Goal: Task Accomplishment & Management: Use online tool/utility

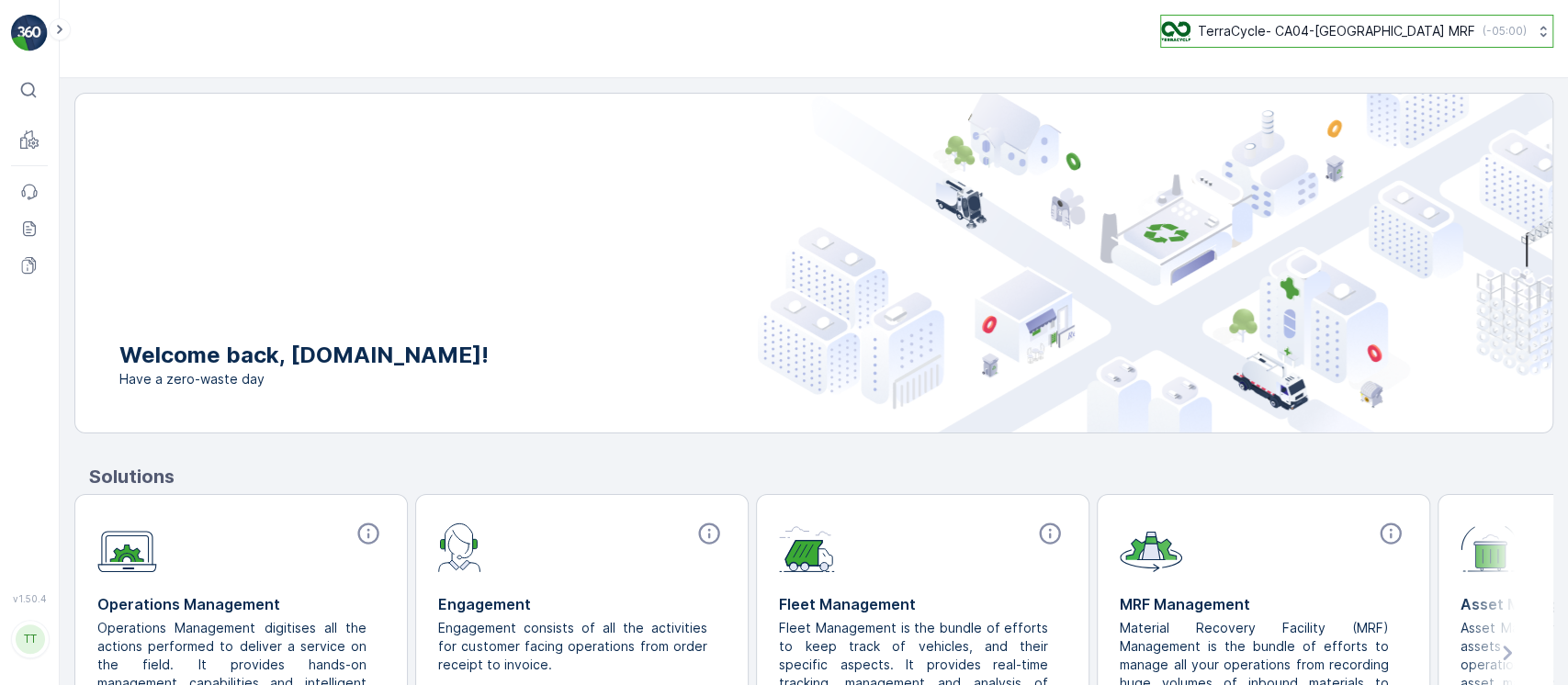
click at [1296, 35] on p "TerraCycle- CA04-[GEOGRAPHIC_DATA] MRF" at bounding box center [1336, 31] width 277 height 19
drag, startPoint x: 1310, startPoint y: 69, endPoint x: 988, endPoint y: 65, distance: 322.0
click at [988, 65] on div "TerraCycle- CA04-Canada MRF ( -05:00 ) 88" at bounding box center [813, 39] width 1508 height 78
type input "8"
click at [1288, 107] on span "TerraCycle-US08-Aurora" at bounding box center [1277, 113] width 208 height 19
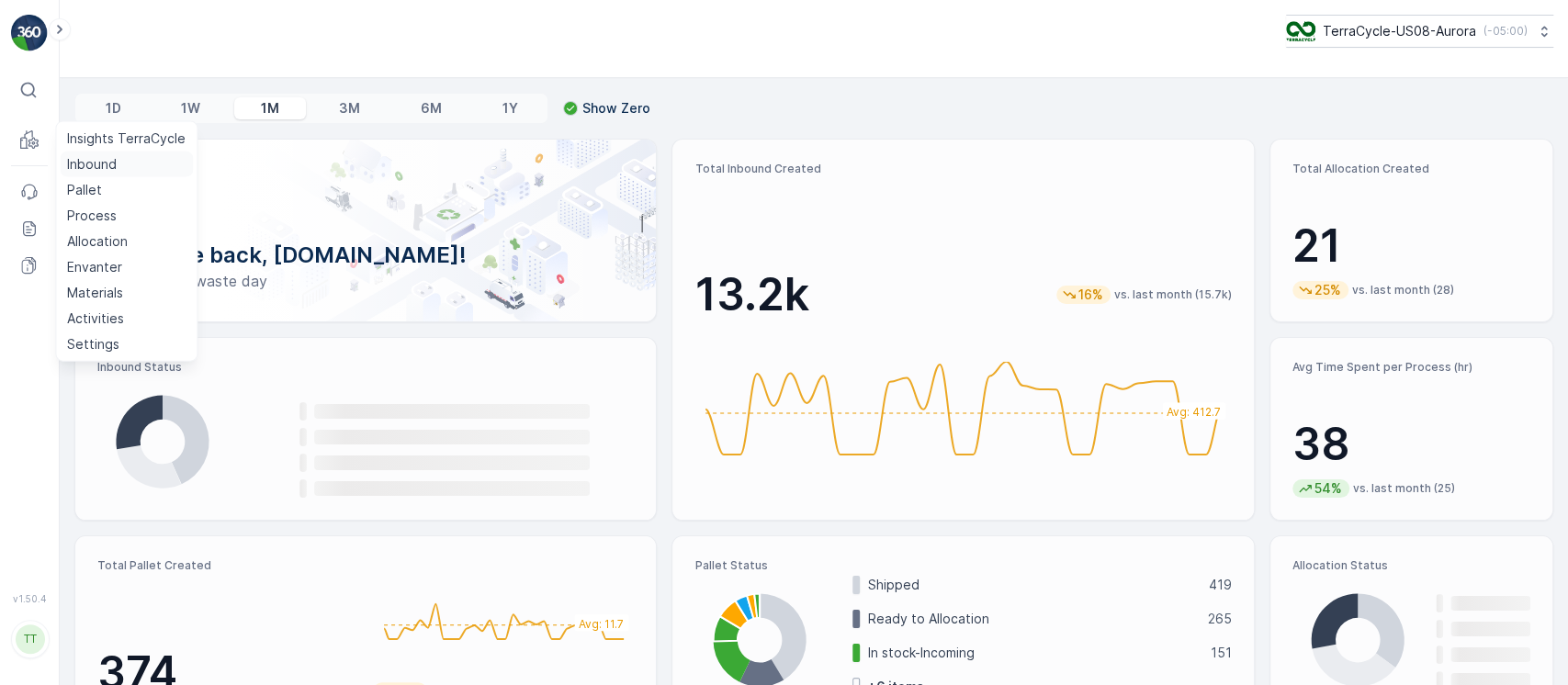
click at [85, 162] on p "Inbound" at bounding box center [92, 164] width 50 height 19
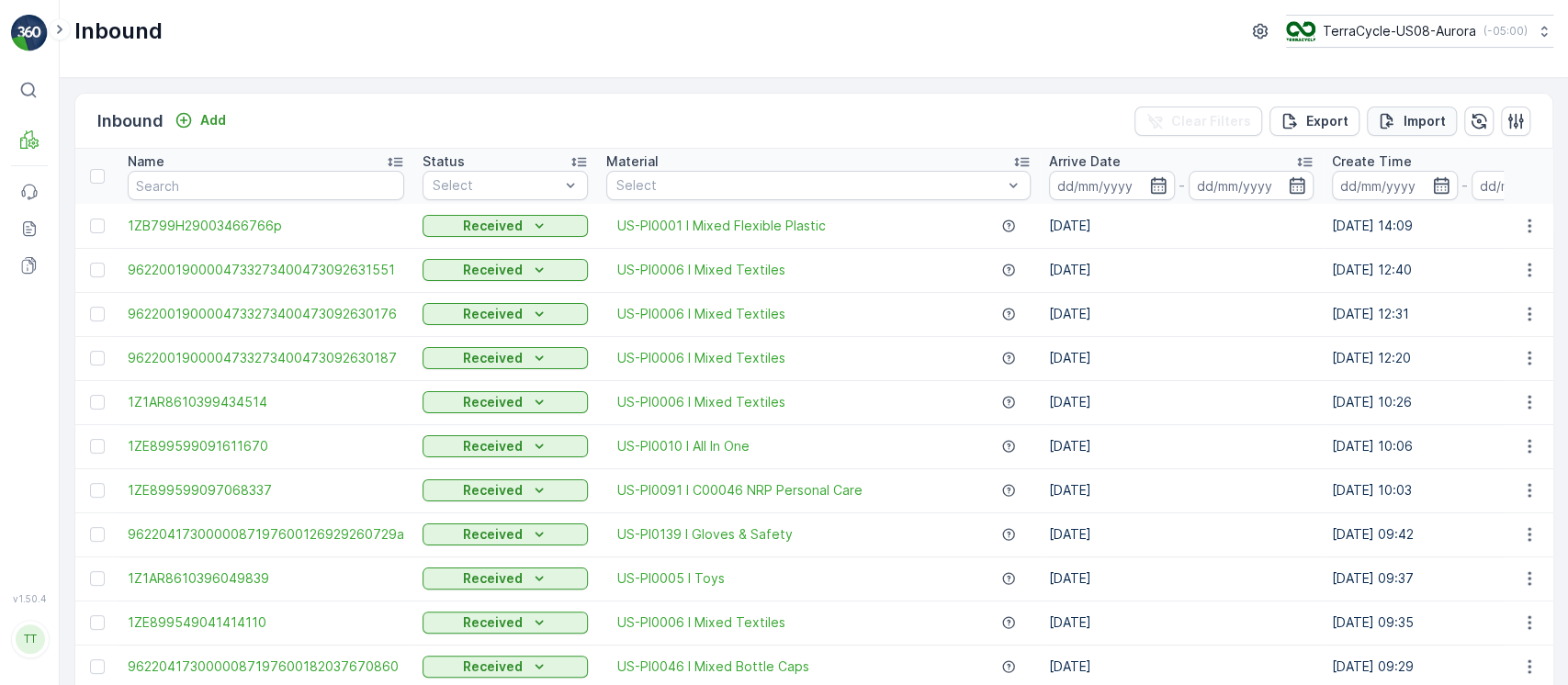
click at [1436, 117] on p "Import" at bounding box center [1424, 121] width 43 height 19
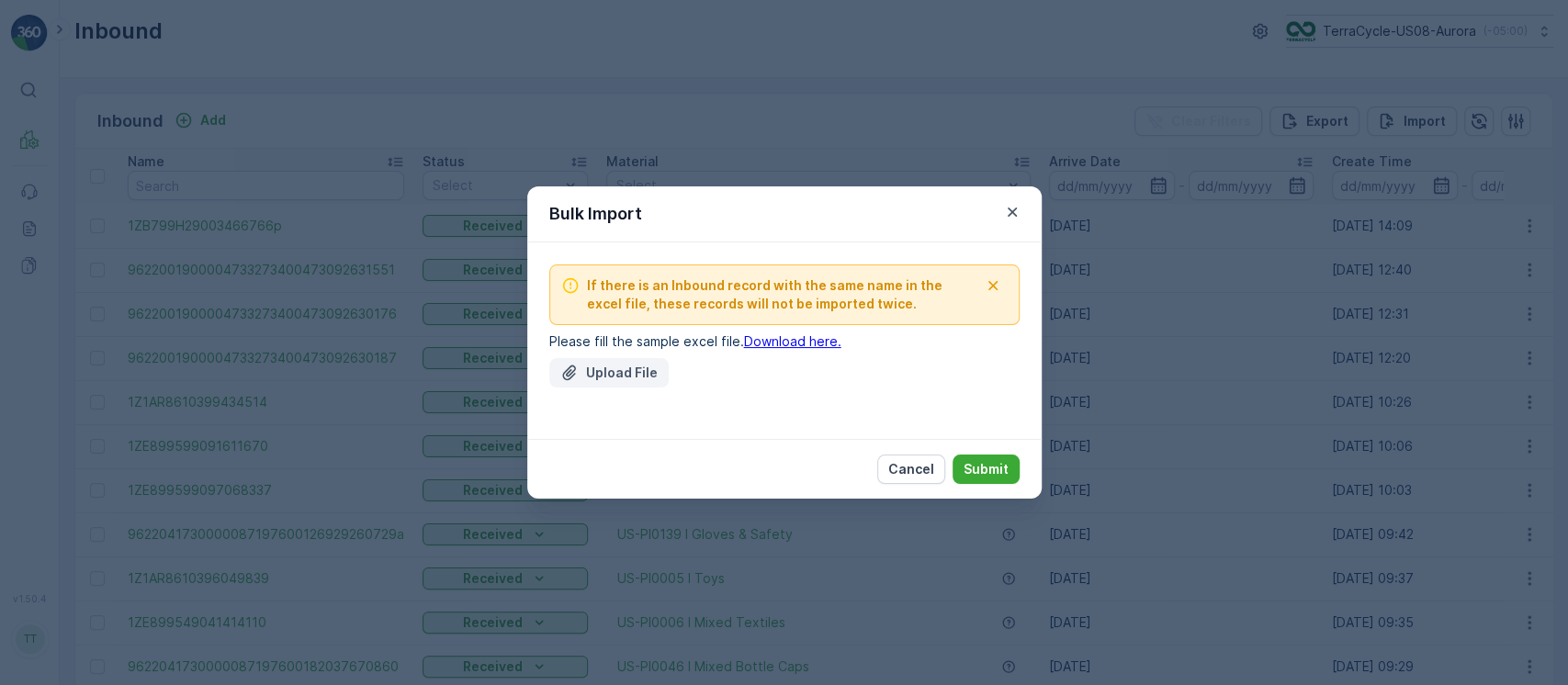
click at [645, 379] on p "Upload File" at bounding box center [621, 372] width 71 height 19
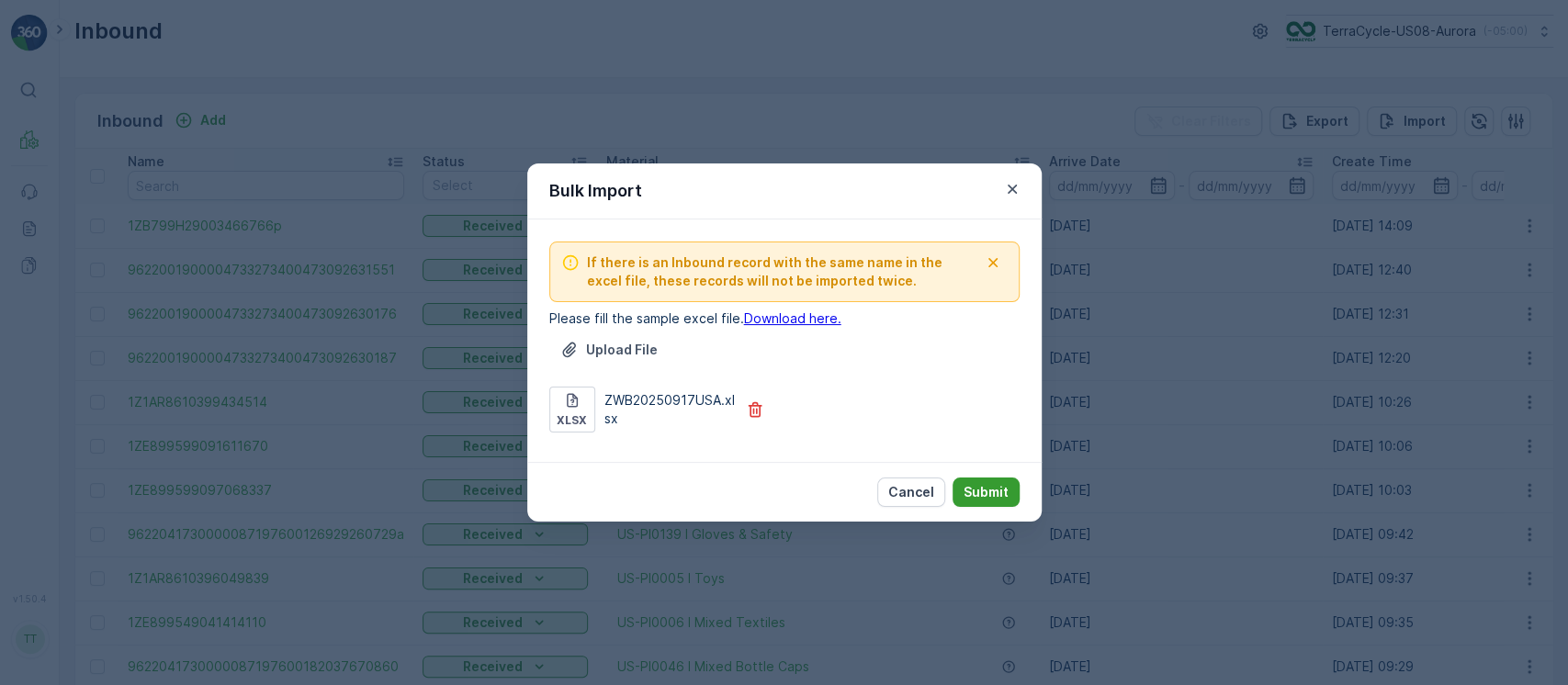
click at [977, 489] on p "Submit" at bounding box center [986, 492] width 45 height 19
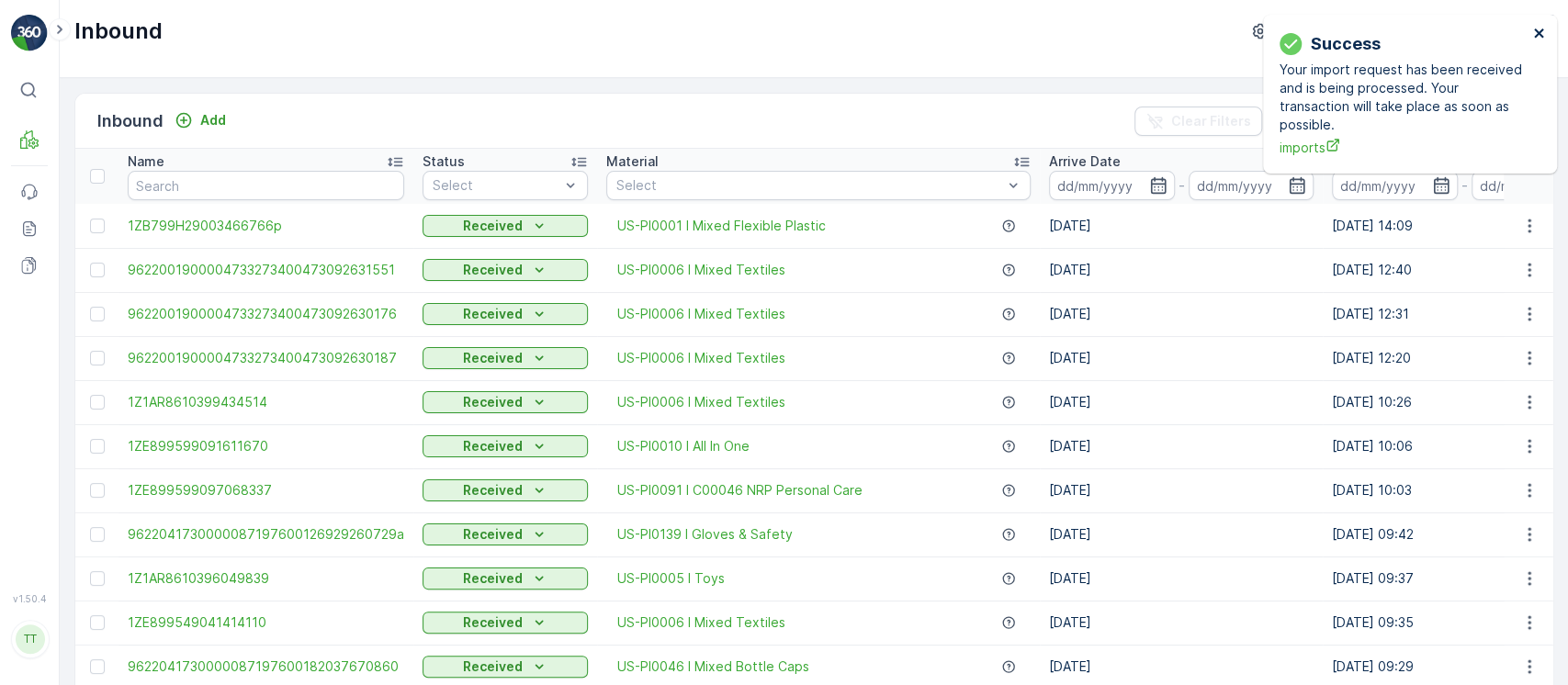
click at [1532, 34] on icon "close" at bounding box center [1538, 33] width 13 height 15
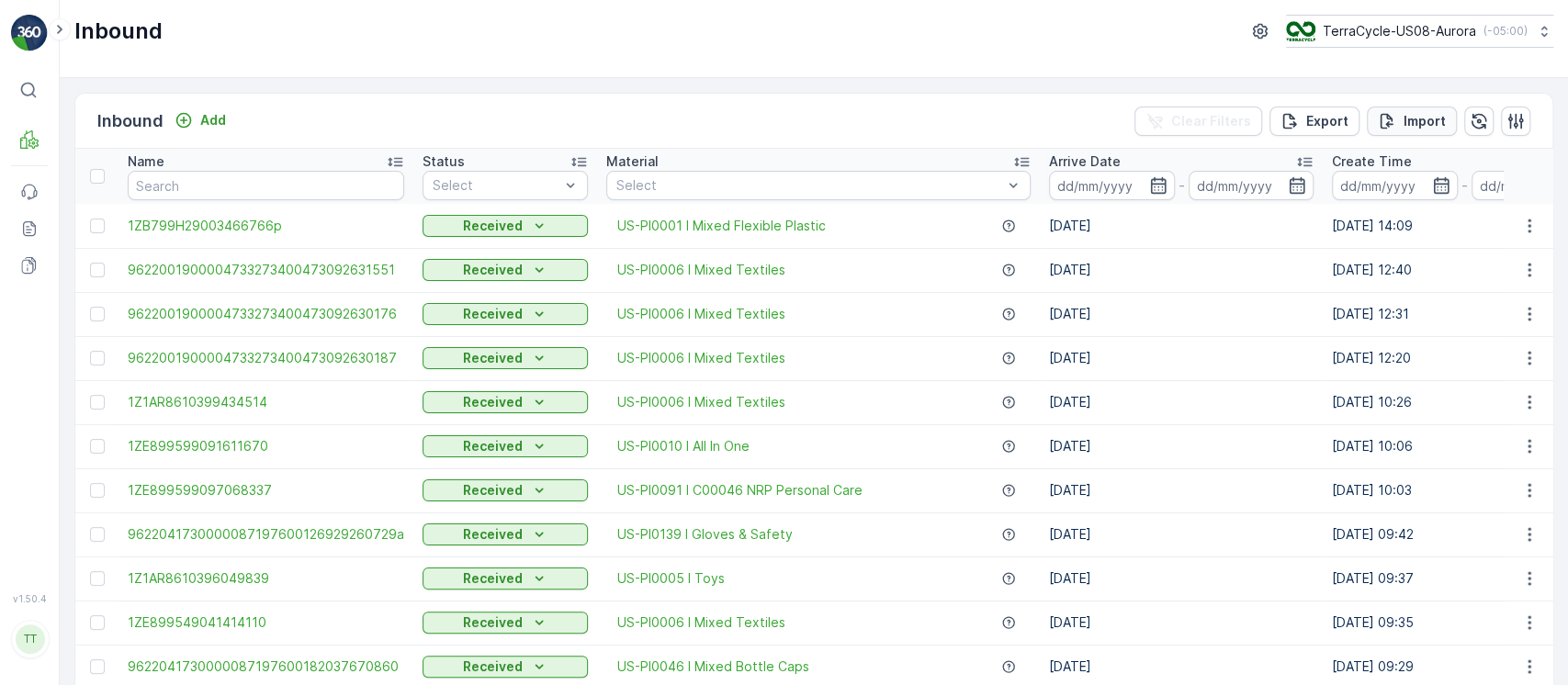
click at [1417, 127] on p "Import" at bounding box center [1424, 121] width 43 height 19
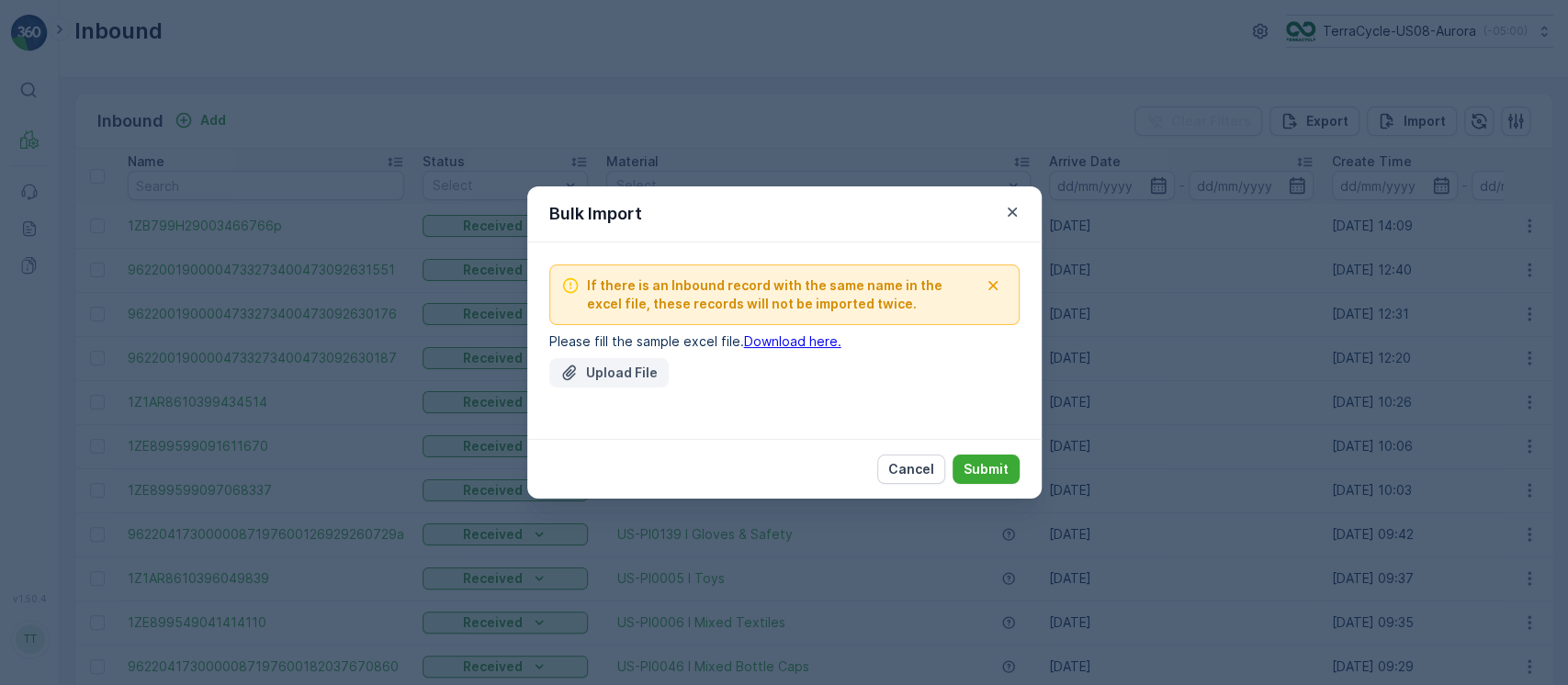
click at [597, 368] on p "Upload File" at bounding box center [621, 372] width 71 height 19
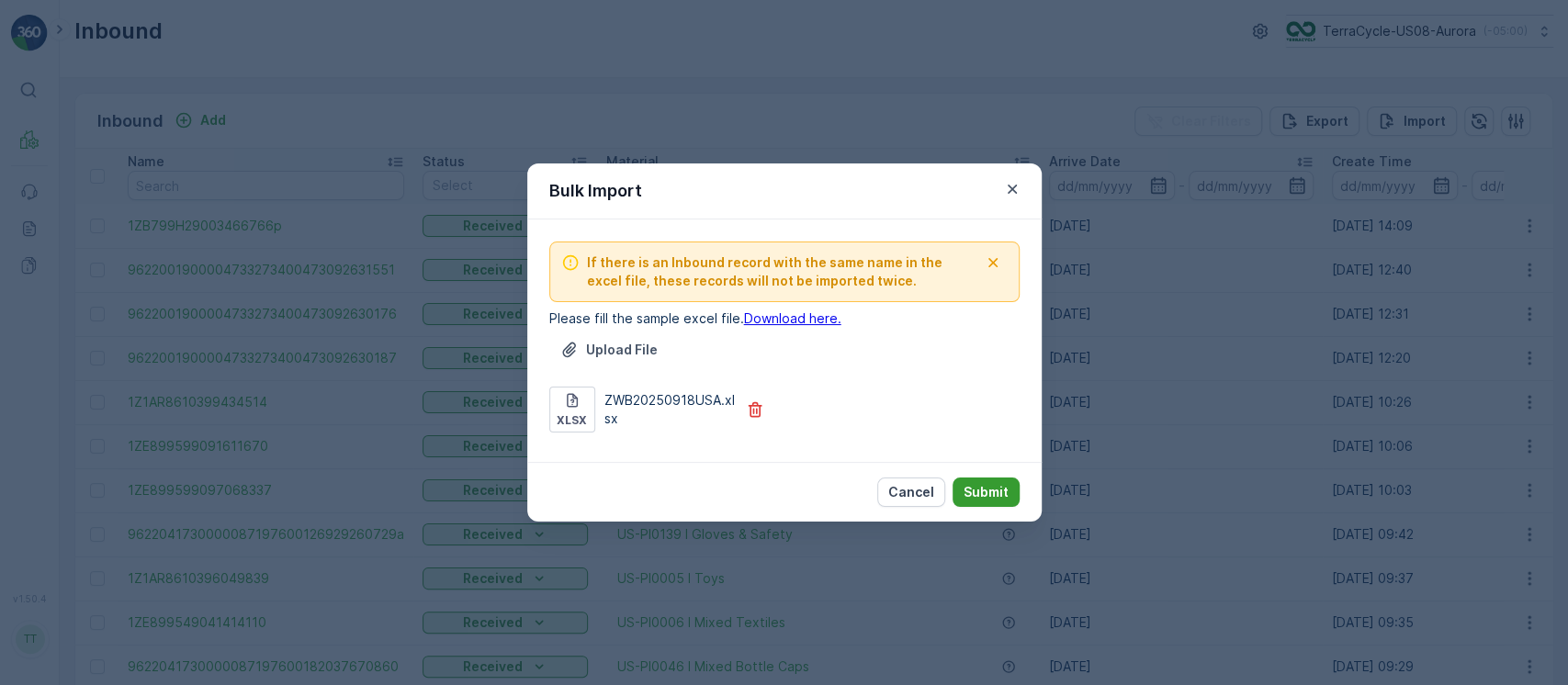
click at [978, 484] on p "Submit" at bounding box center [986, 492] width 45 height 19
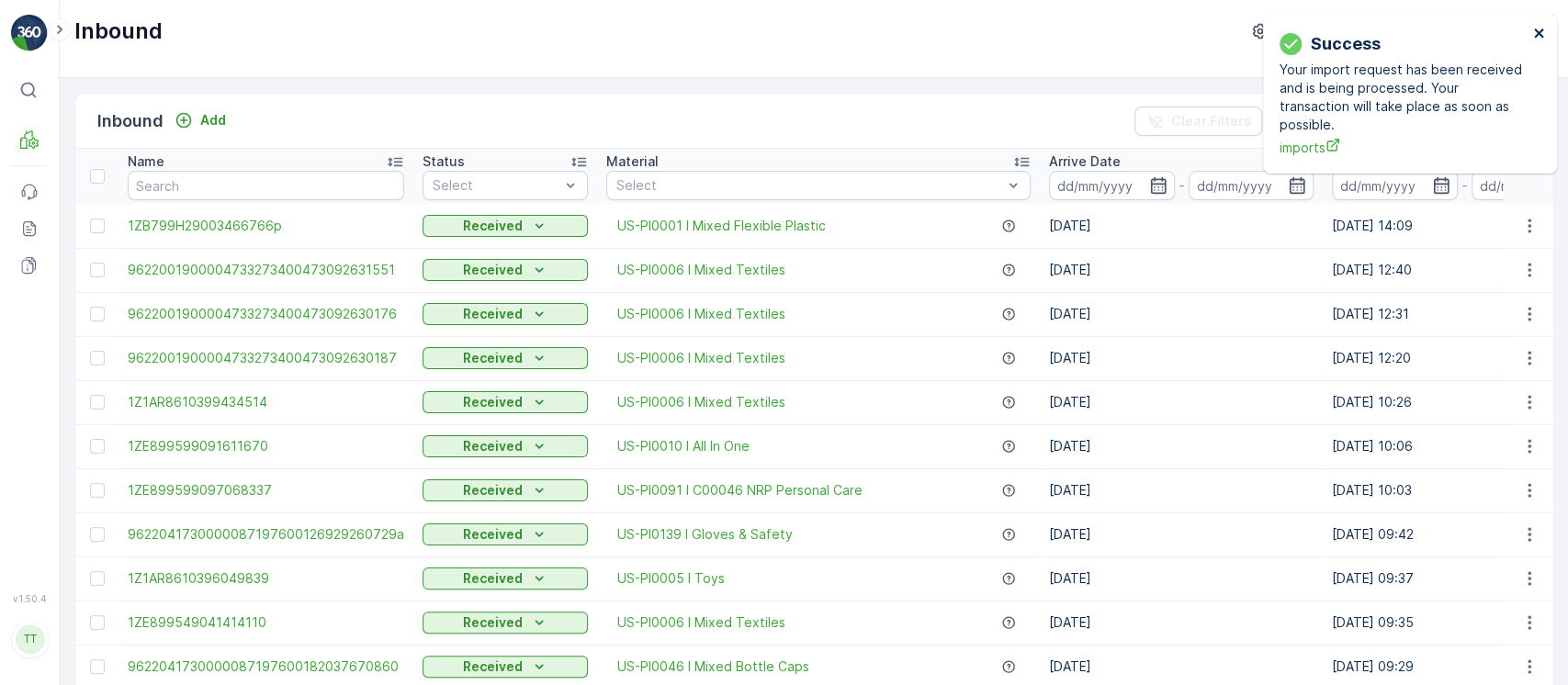
click at [1543, 37] on icon "close" at bounding box center [1538, 33] width 13 height 15
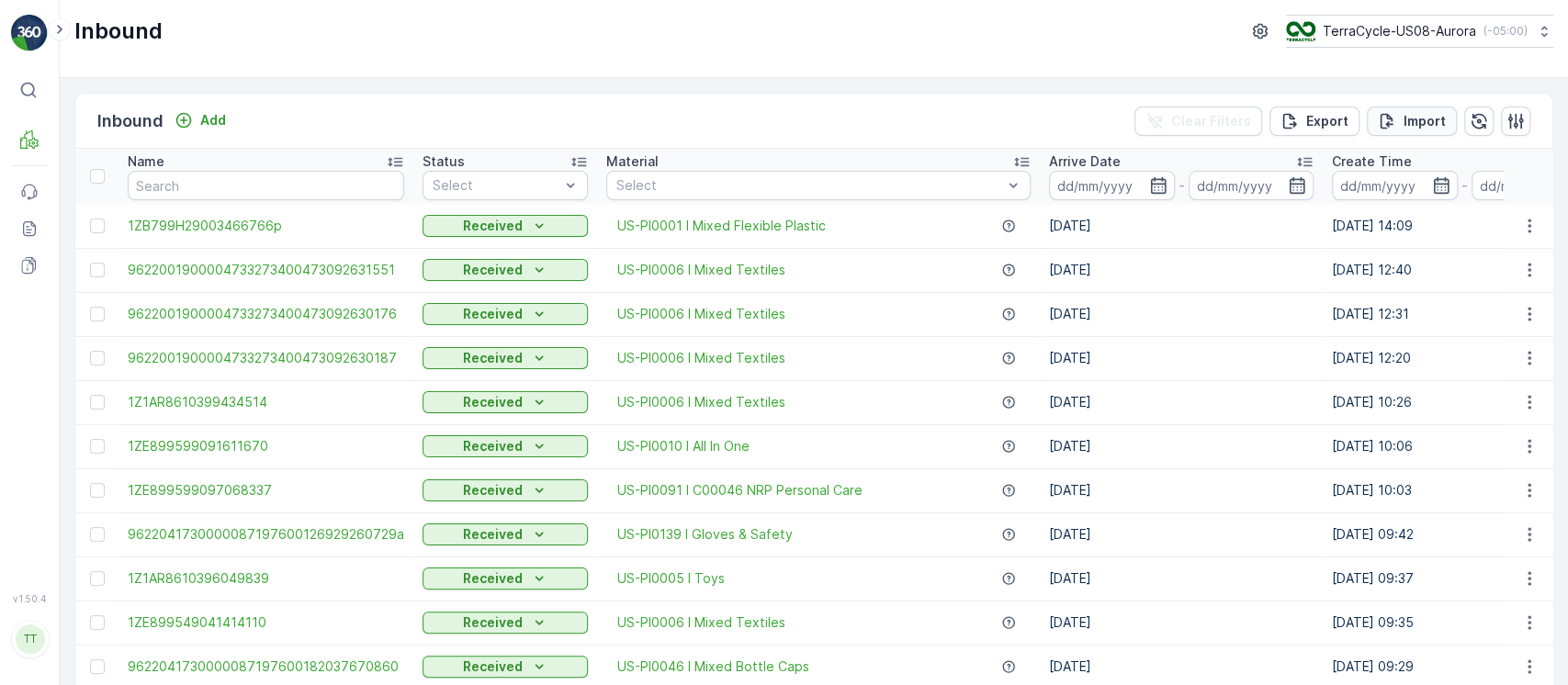
click at [1414, 121] on p "Import" at bounding box center [1424, 121] width 43 height 19
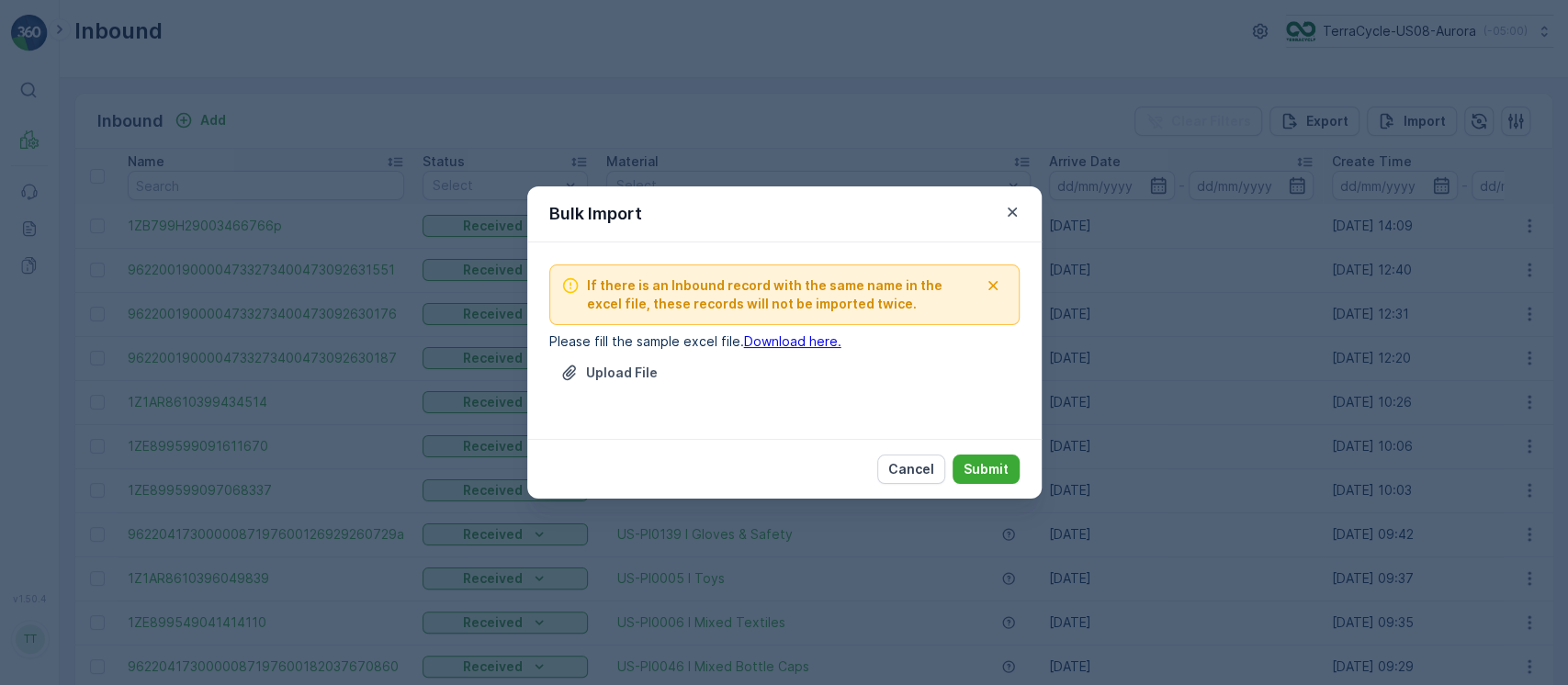
click at [562, 397] on div "Upload File" at bounding box center [784, 384] width 470 height 51
click at [589, 384] on button "Upload File" at bounding box center [608, 373] width 120 height 30
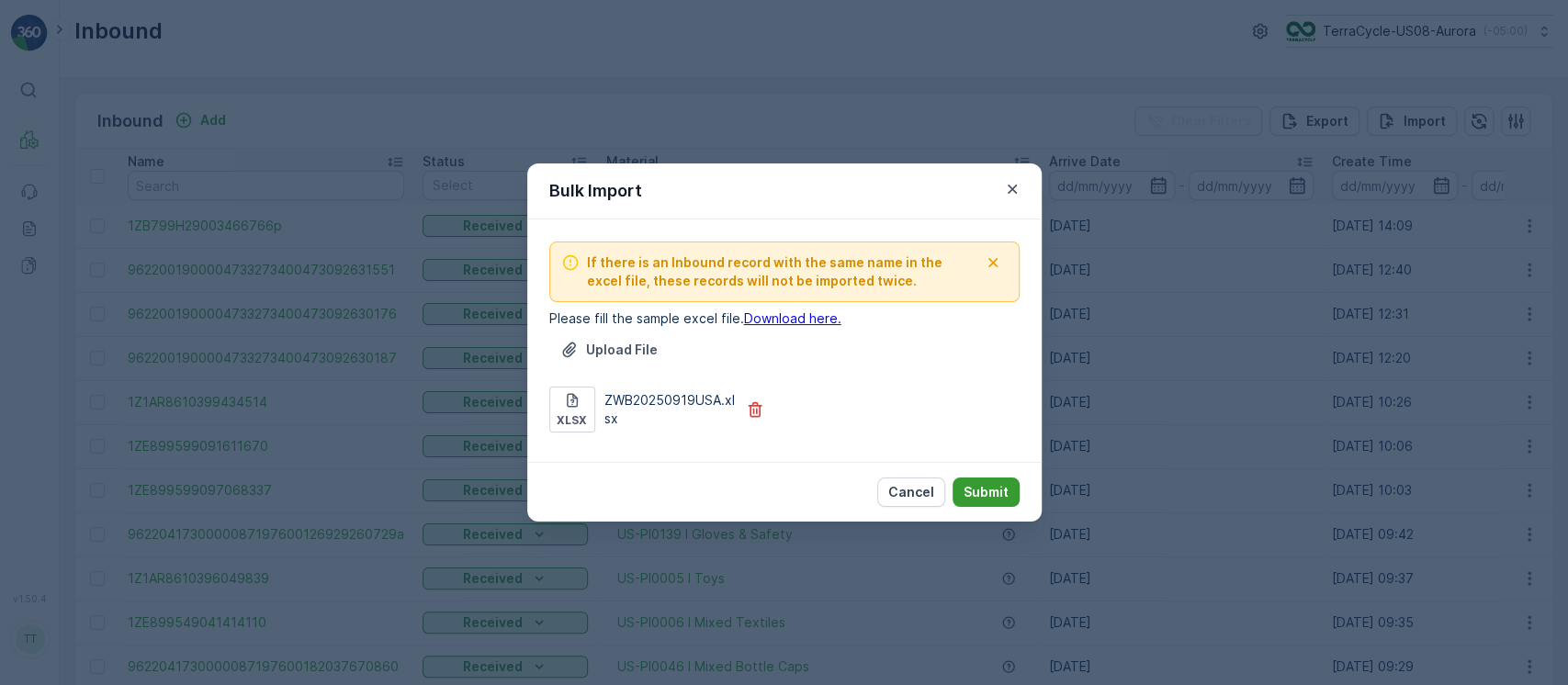
click at [985, 495] on p "Submit" at bounding box center [986, 492] width 45 height 19
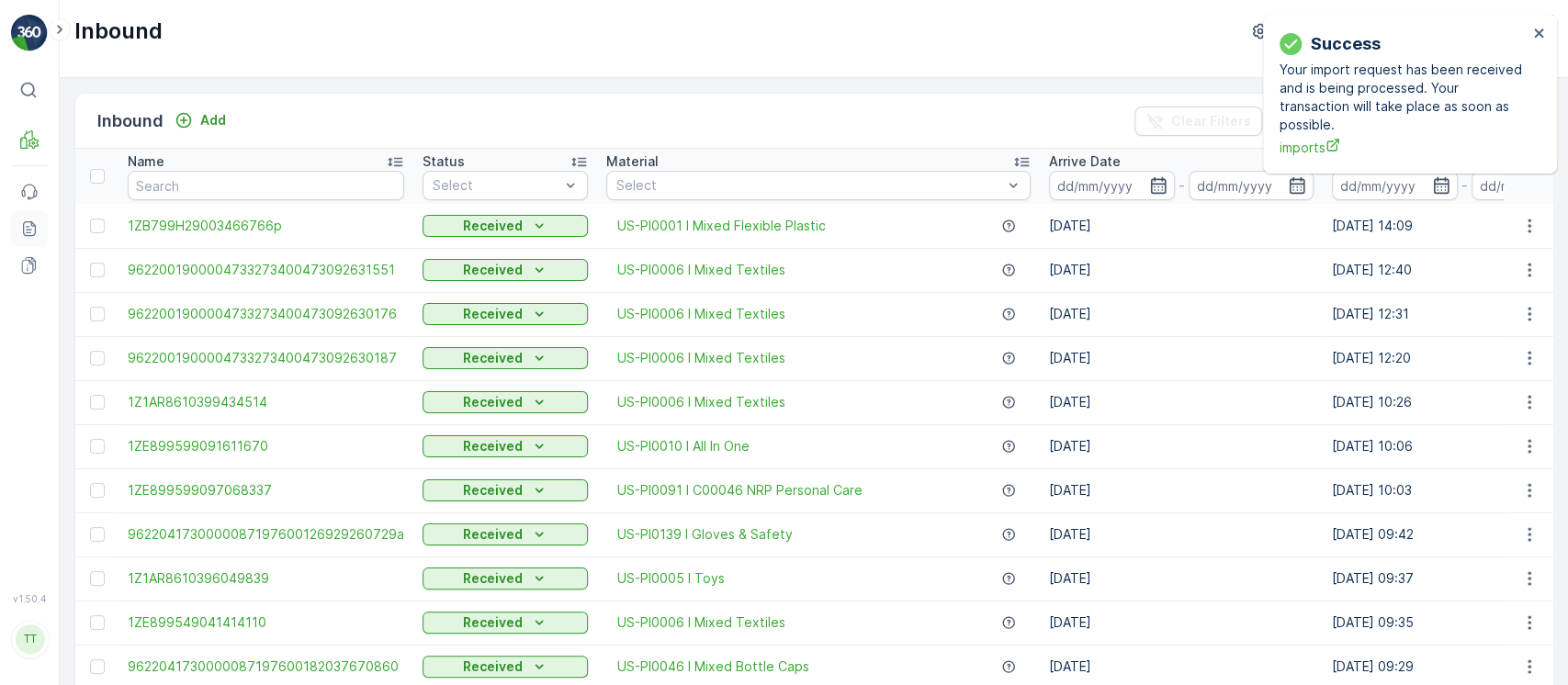
click at [37, 220] on link "Reports" at bounding box center [29, 228] width 37 height 37
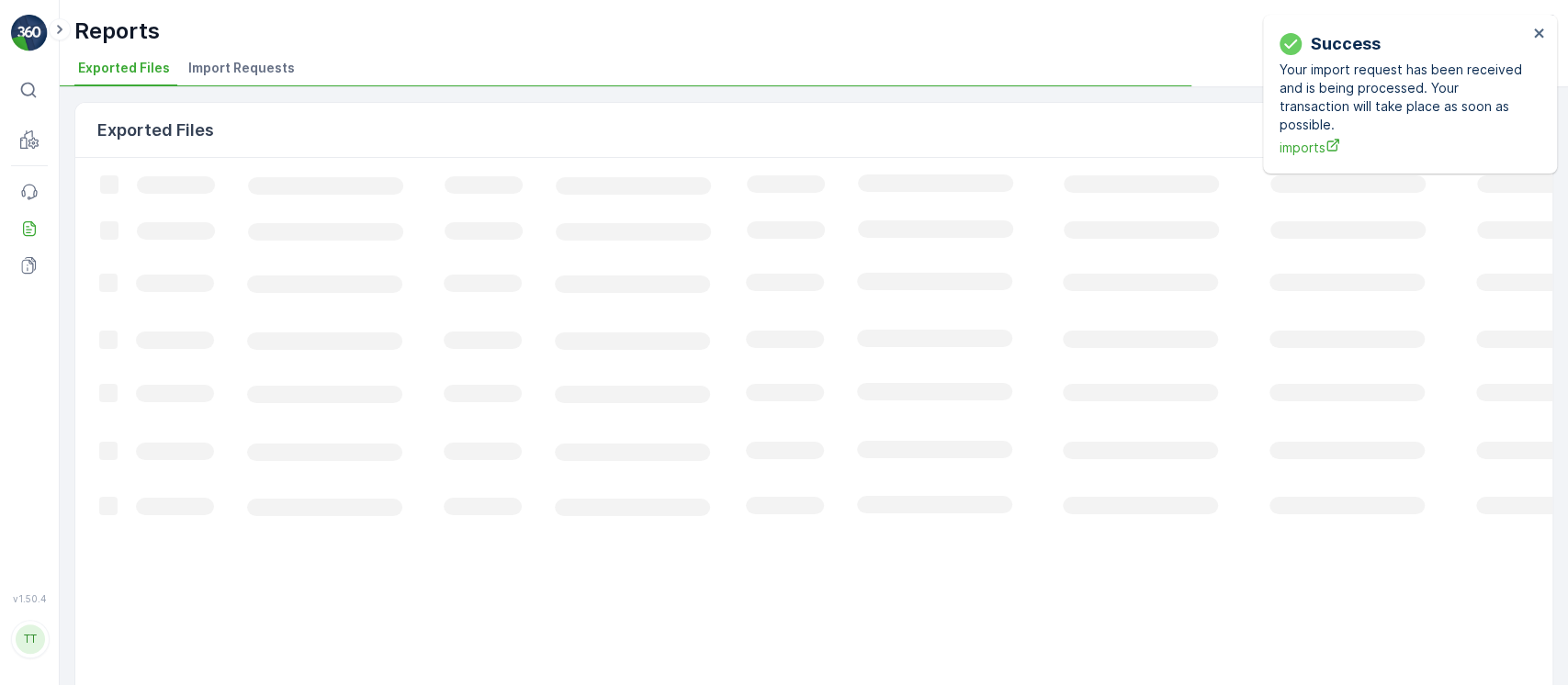
click at [195, 65] on span "Import Requests" at bounding box center [242, 67] width 107 height 19
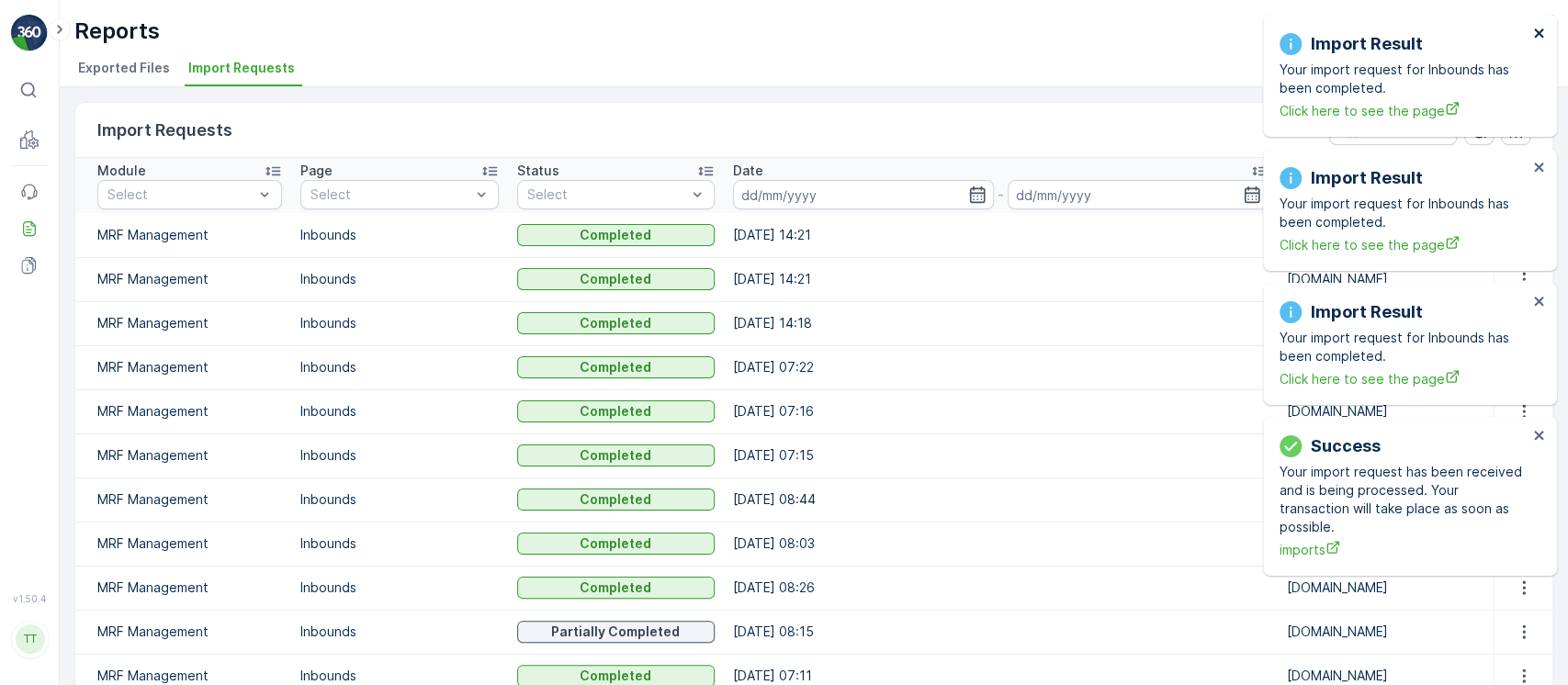
click at [1539, 34] on icon "close" at bounding box center [1537, 33] width 9 height 9
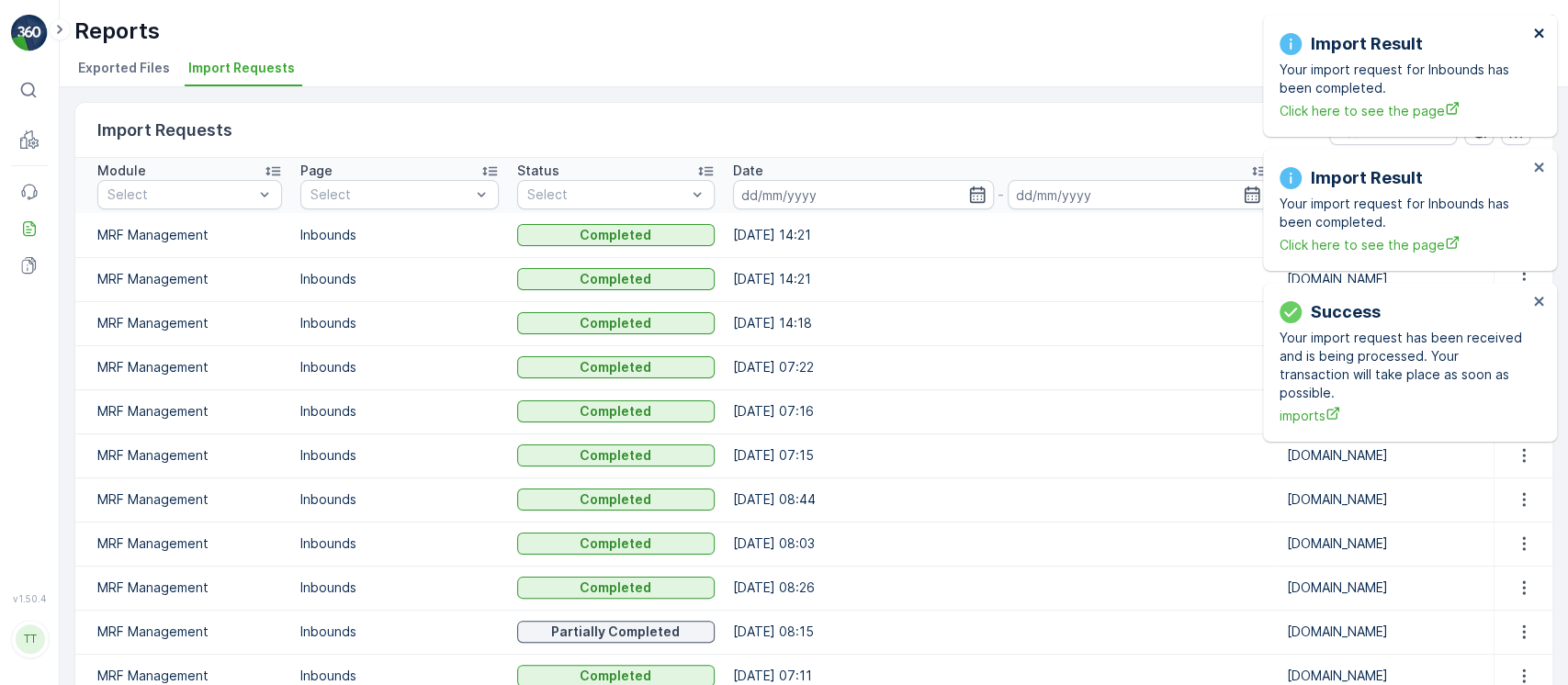
click at [1540, 40] on icon "close" at bounding box center [1538, 33] width 13 height 15
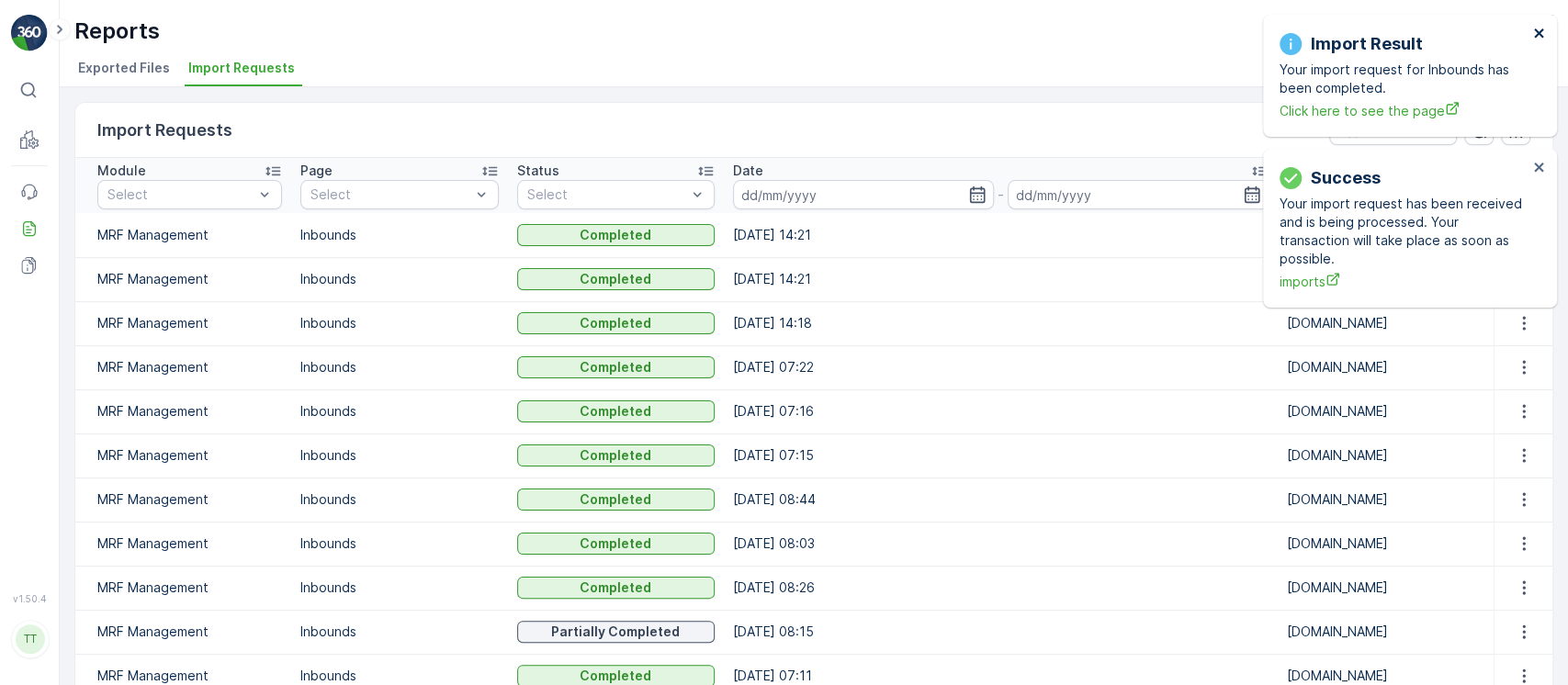
click at [1541, 44] on div "Import Result Your import request for Inbounds has been completed. Click here t…" at bounding box center [1410, 75] width 294 height 122
click at [1542, 39] on icon "close" at bounding box center [1538, 33] width 13 height 15
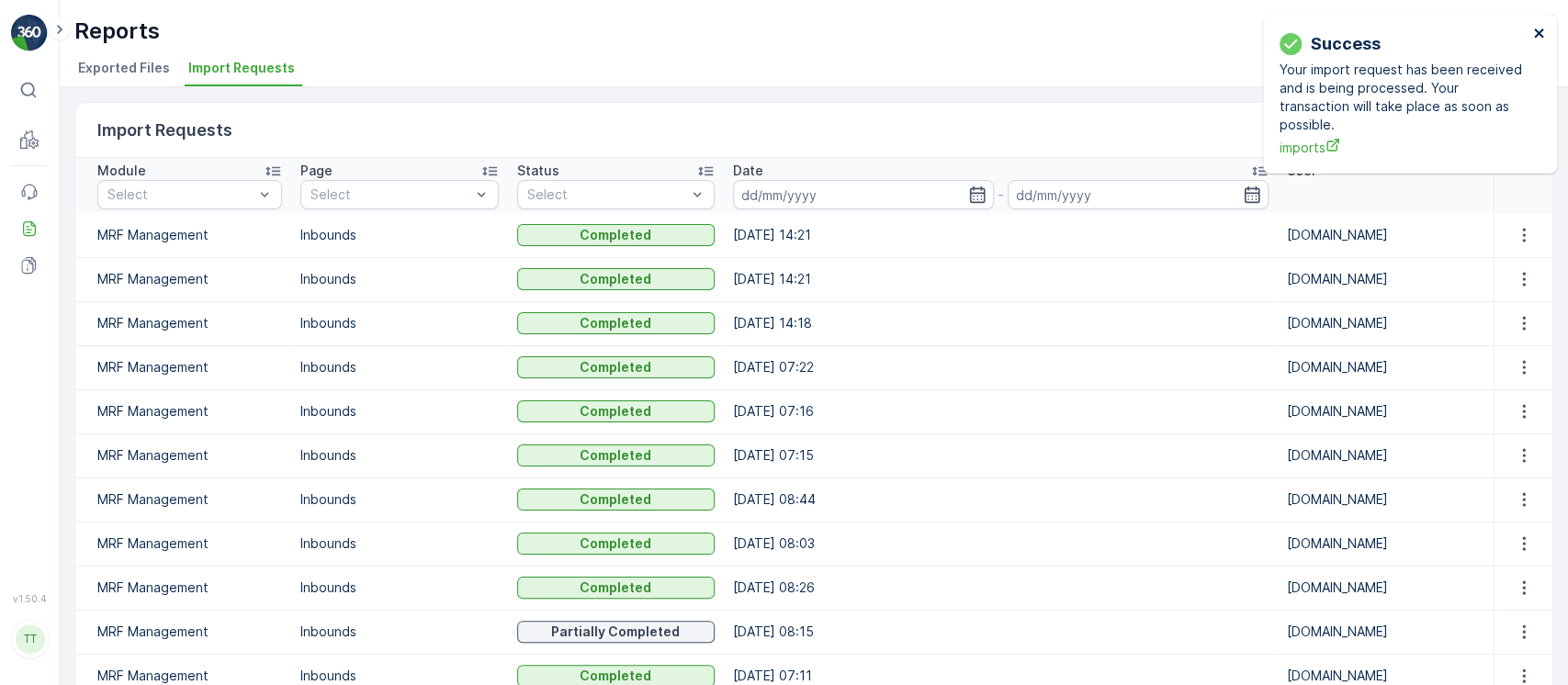
click at [1542, 39] on icon "close" at bounding box center [1538, 33] width 13 height 15
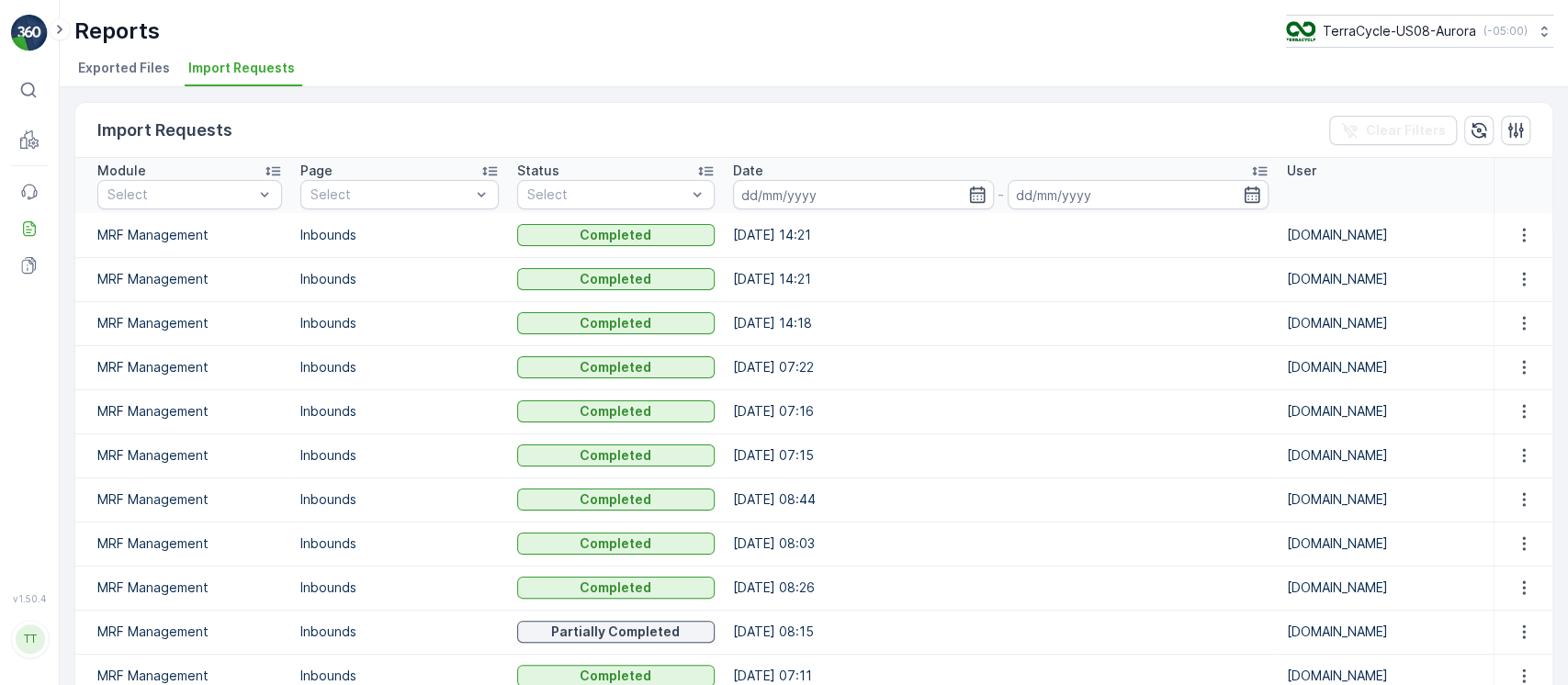
click at [1542, 37] on icon at bounding box center [1543, 31] width 19 height 19
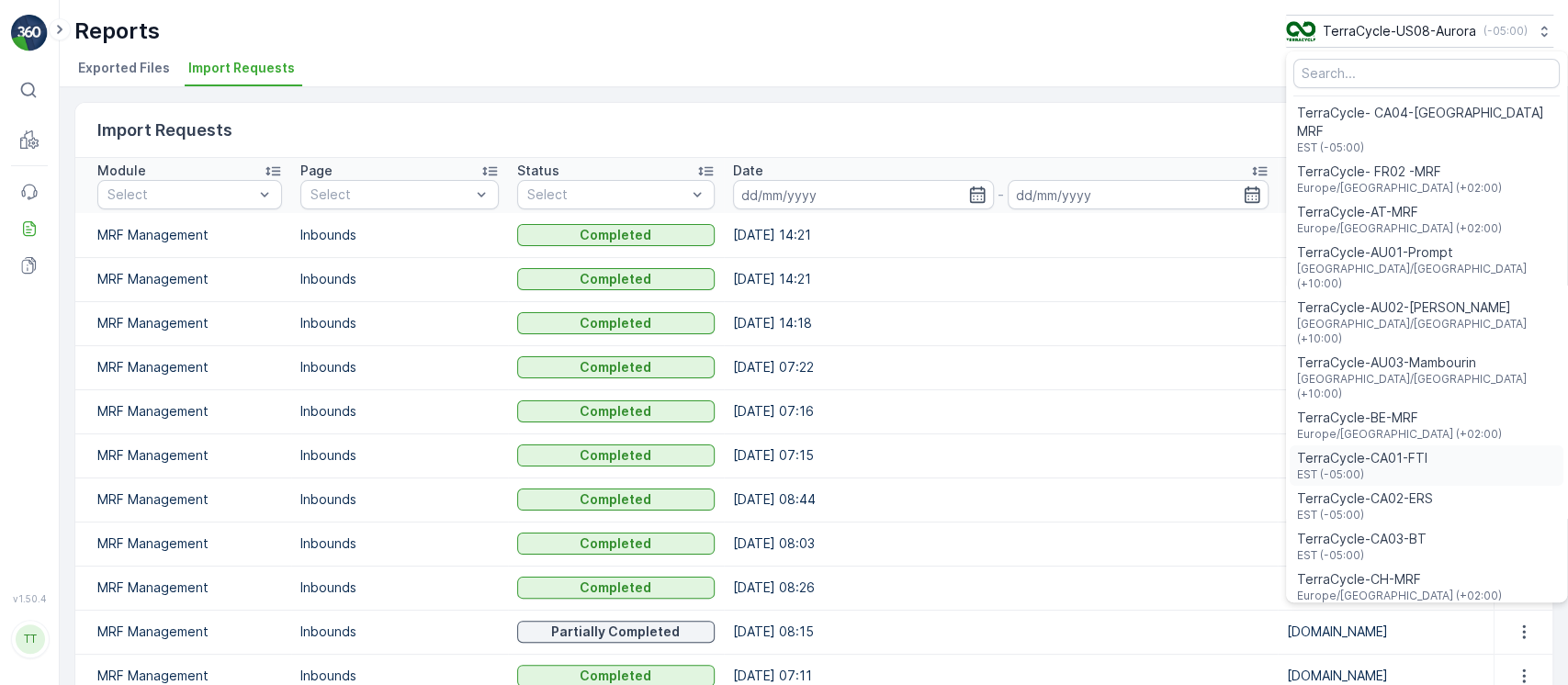
click at [1405, 448] on span "TerraCycle-CA01-FTI" at bounding box center [1362, 457] width 131 height 19
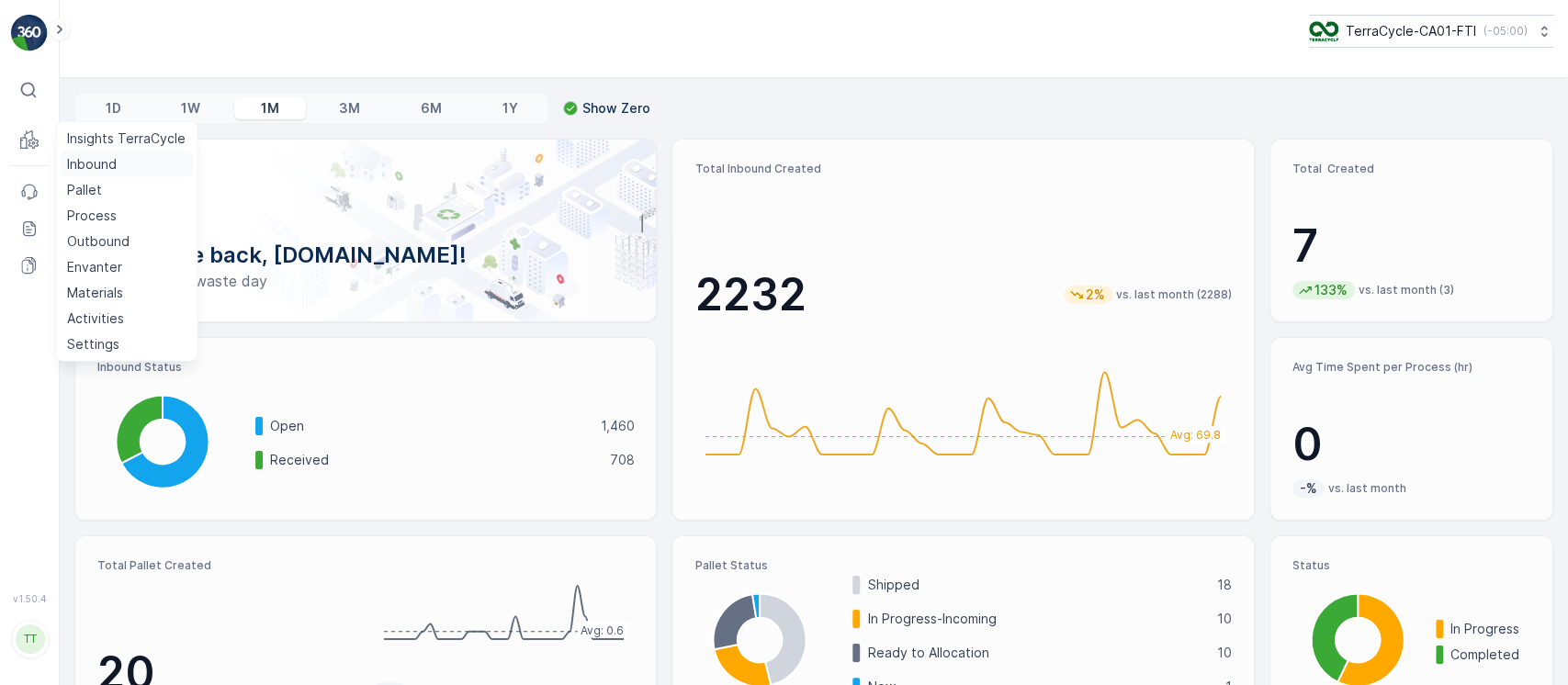
click at [118, 157] on link "Inbound" at bounding box center [126, 164] width 133 height 26
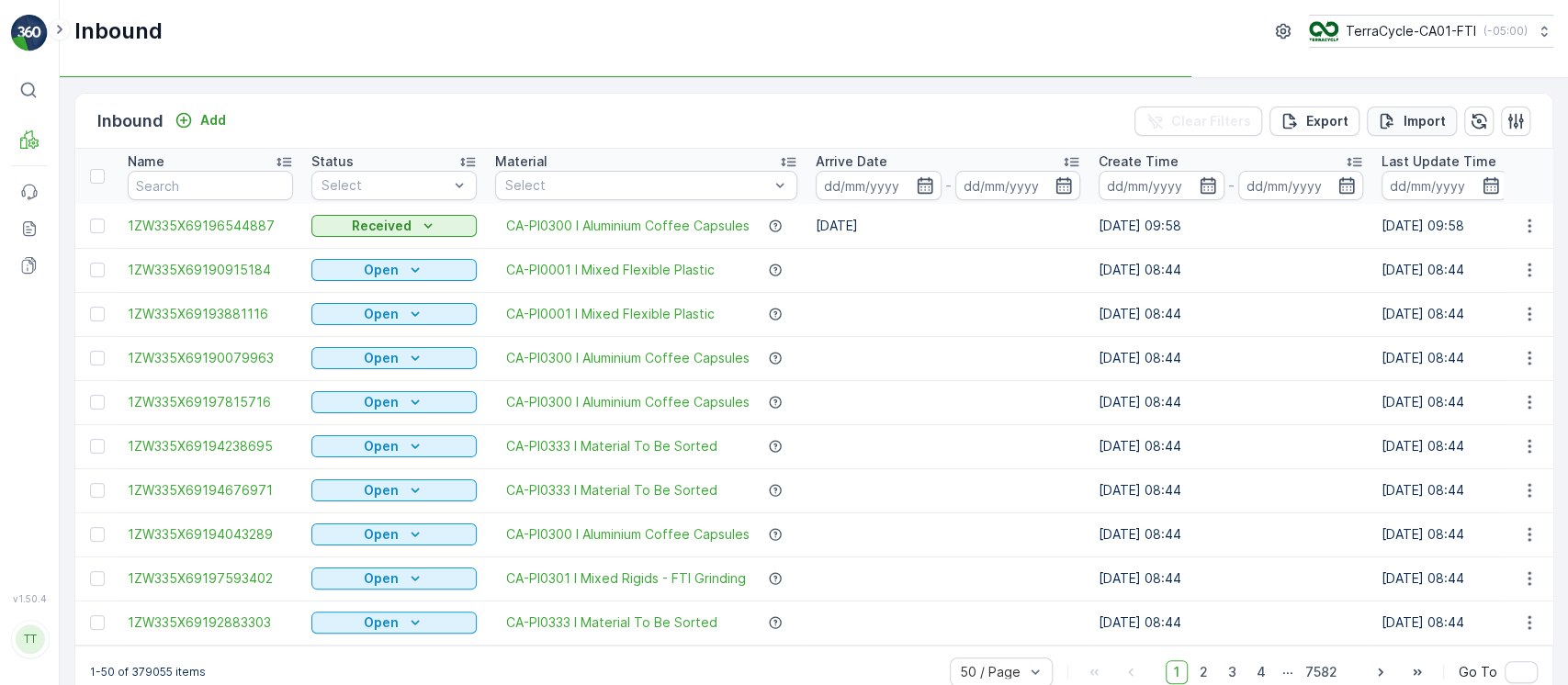
click at [1431, 128] on p "Import" at bounding box center [1424, 121] width 43 height 19
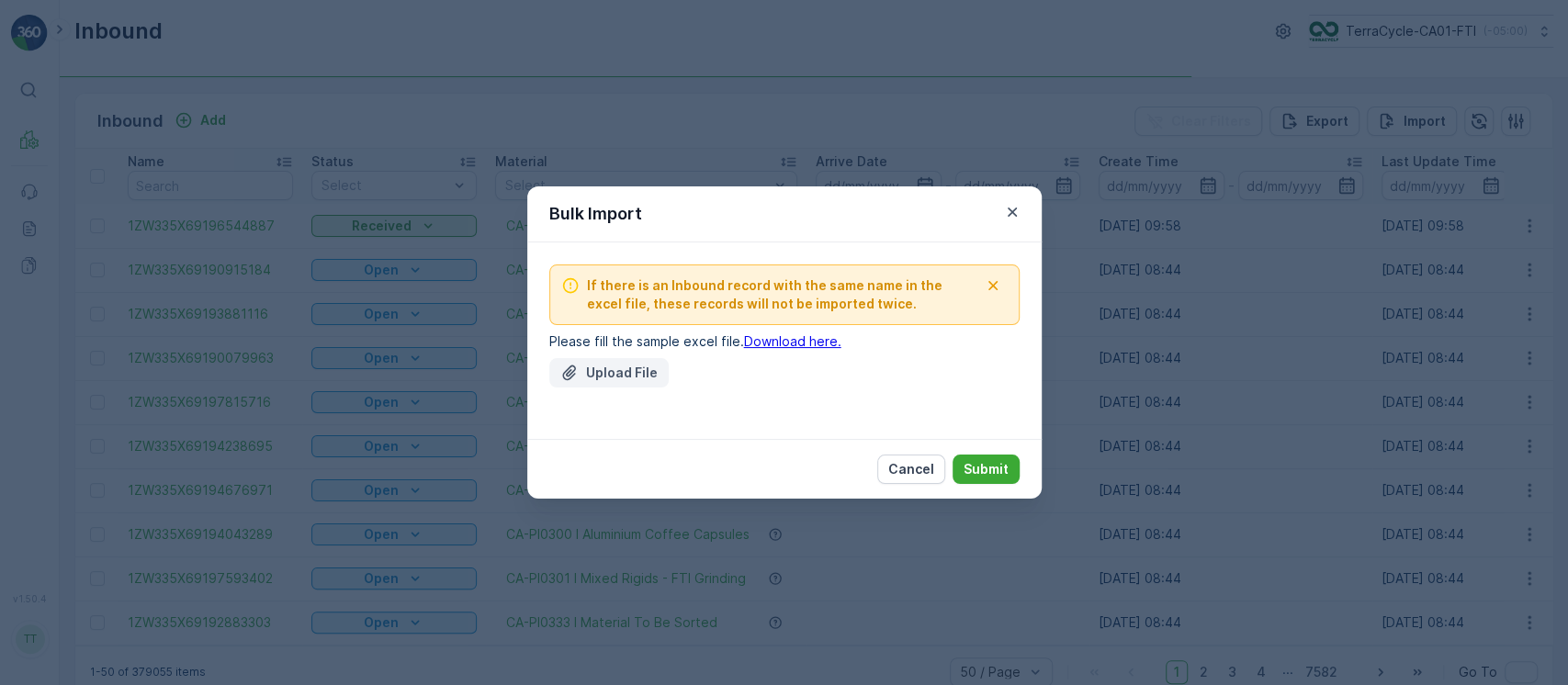
click at [607, 368] on p "Upload File" at bounding box center [621, 372] width 71 height 19
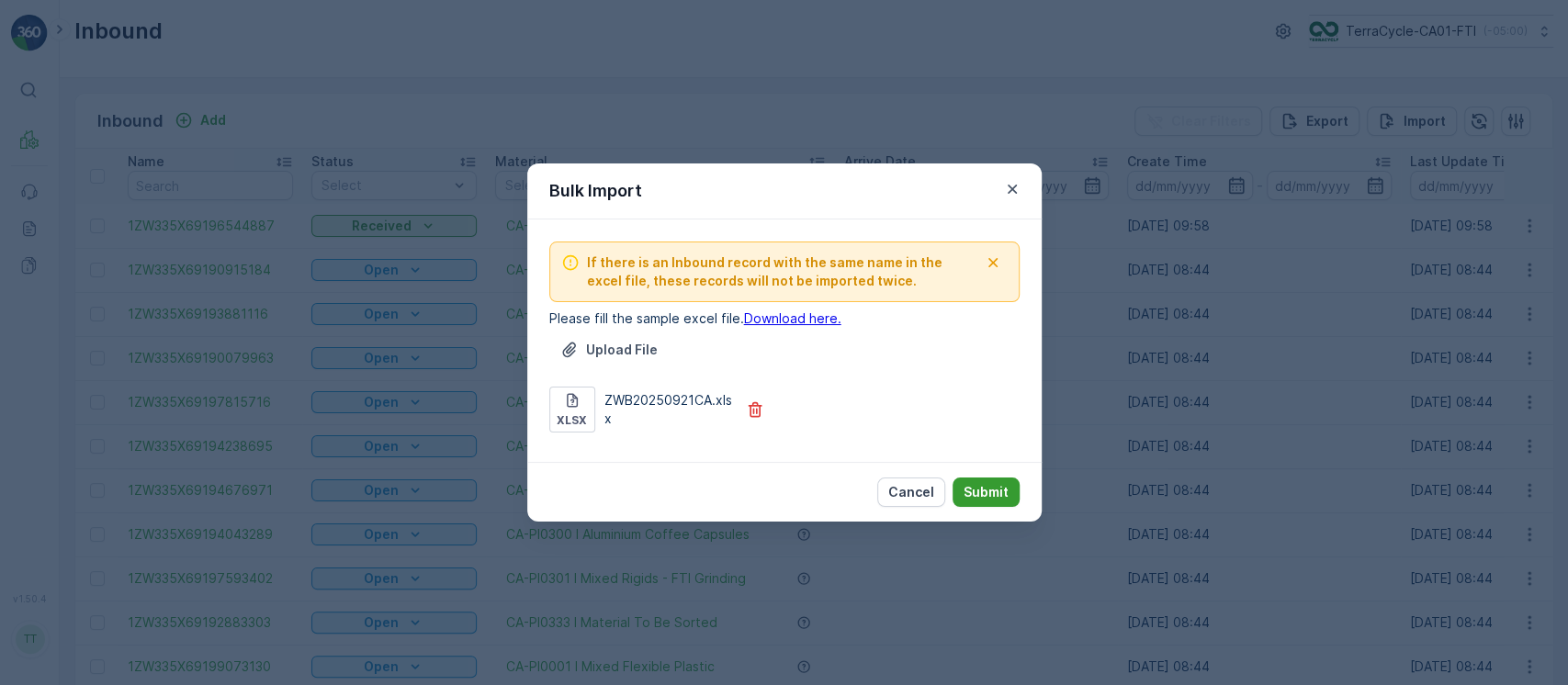
click at [969, 485] on p "Submit" at bounding box center [986, 492] width 45 height 19
